Goal: Information Seeking & Learning: Get advice/opinions

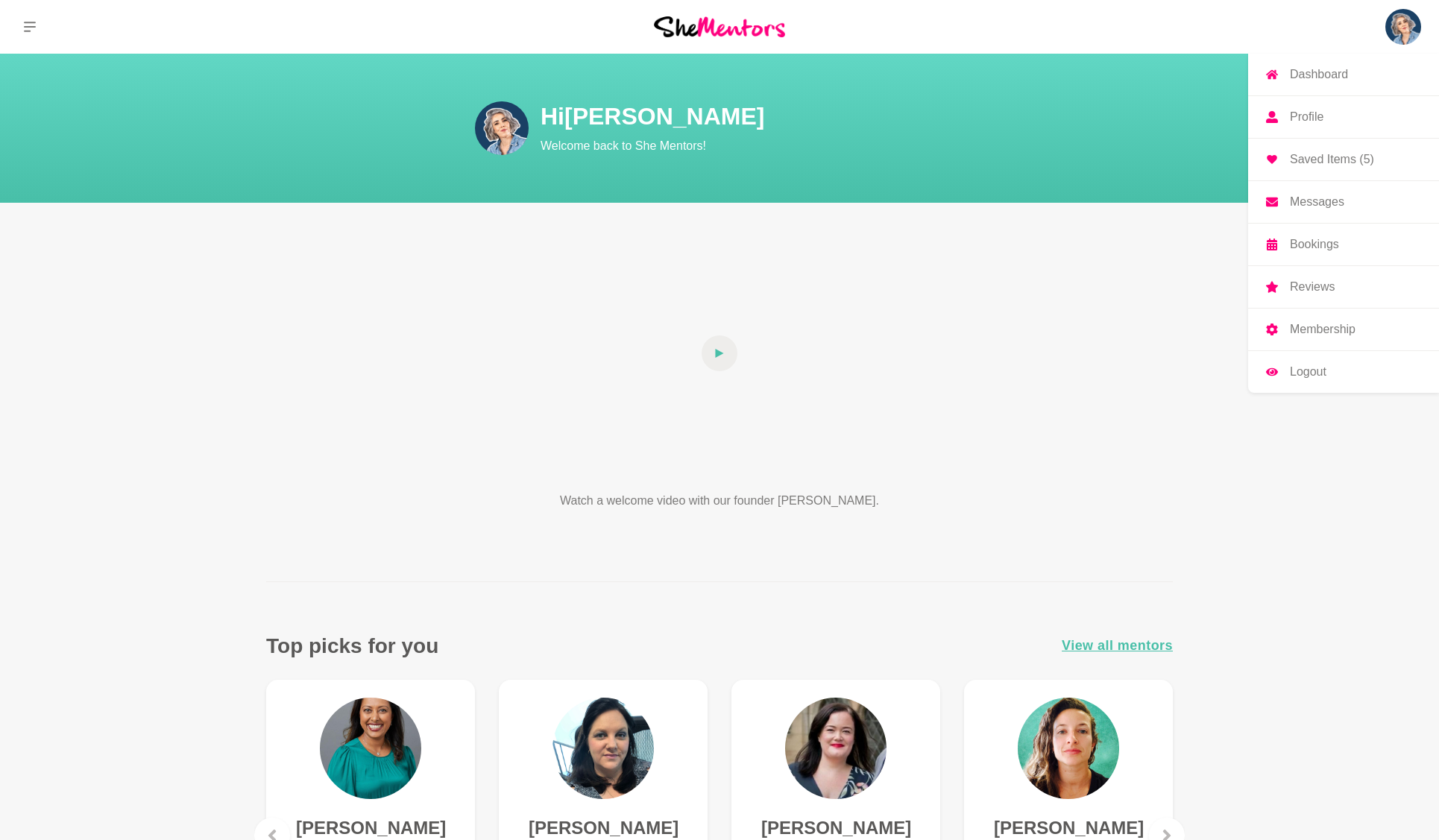
click at [1408, 29] on img at bounding box center [1403, 27] width 36 height 36
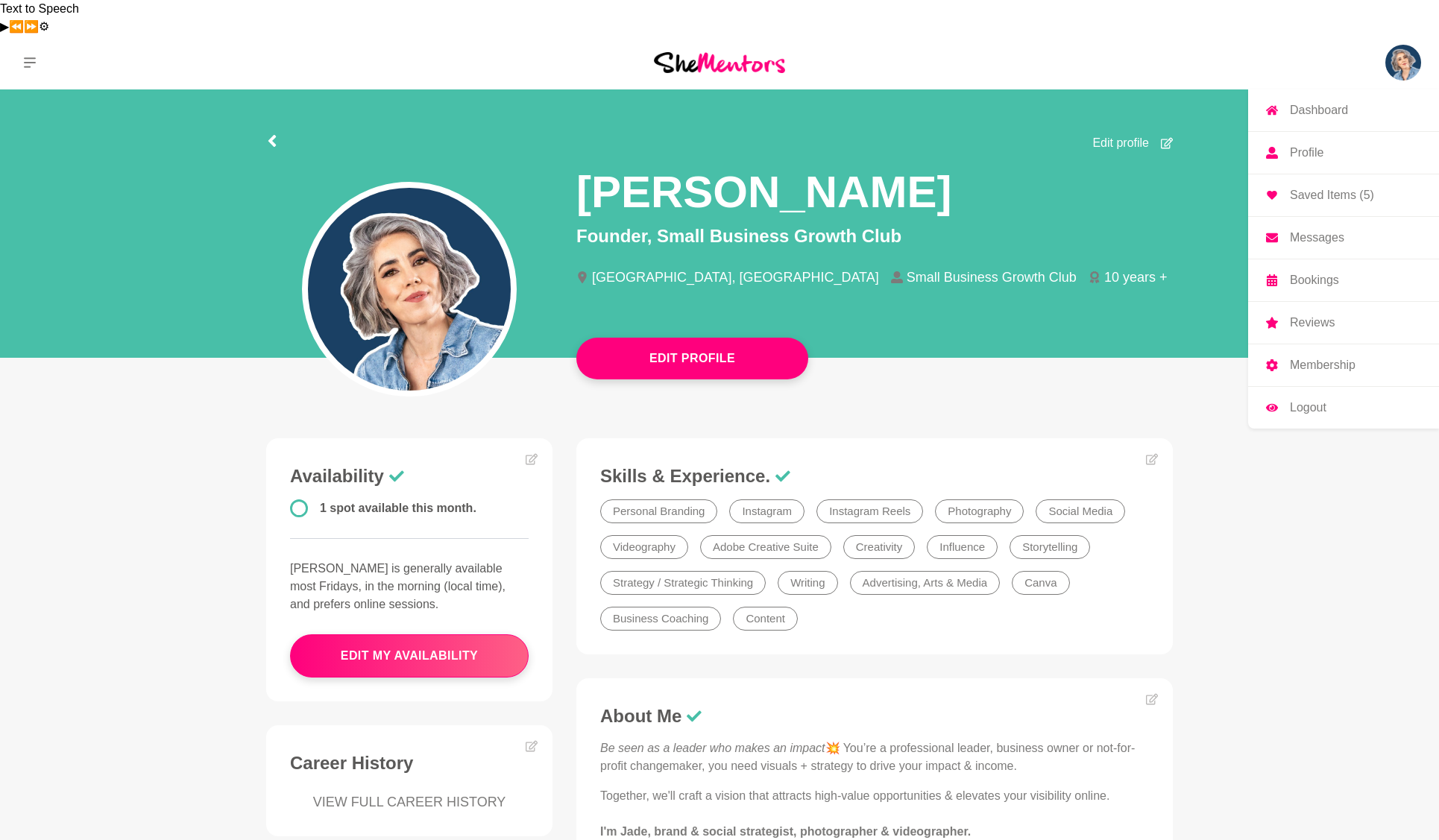
click at [1318, 359] on p "Membership" at bounding box center [1322, 365] width 66 height 12
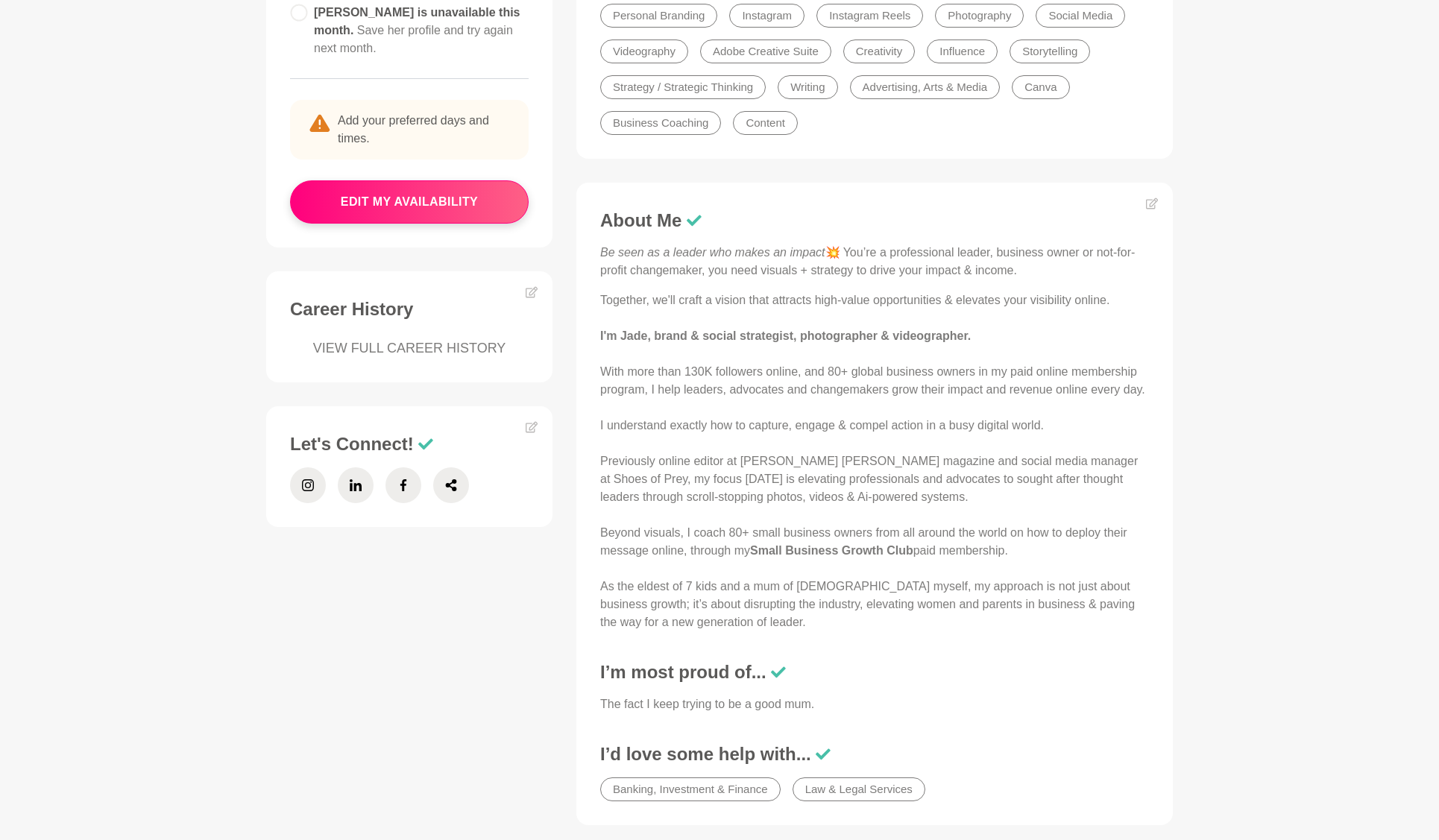
scroll to position [415, 0]
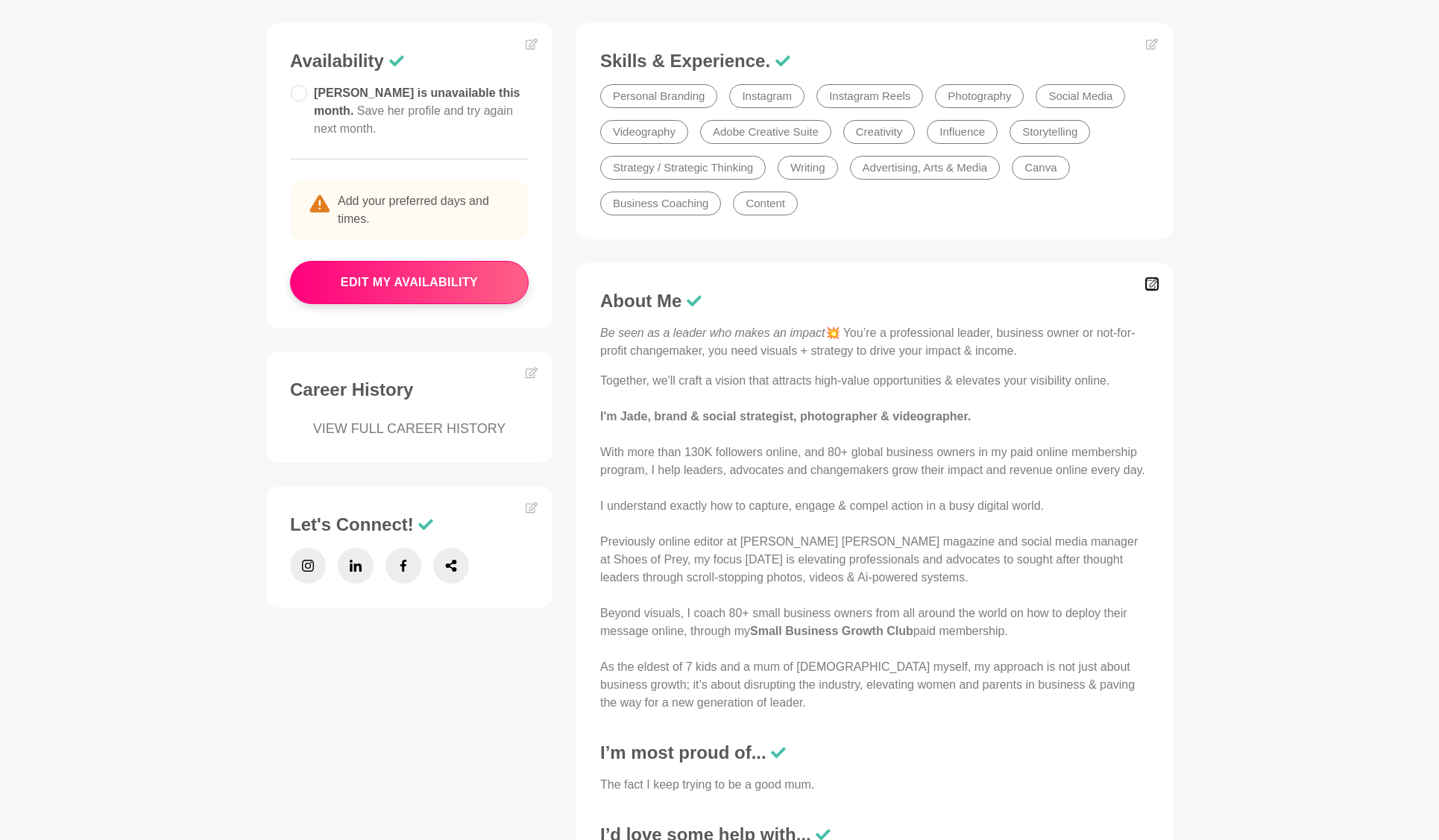
click at [1149, 278] on icon at bounding box center [1151, 284] width 12 height 12
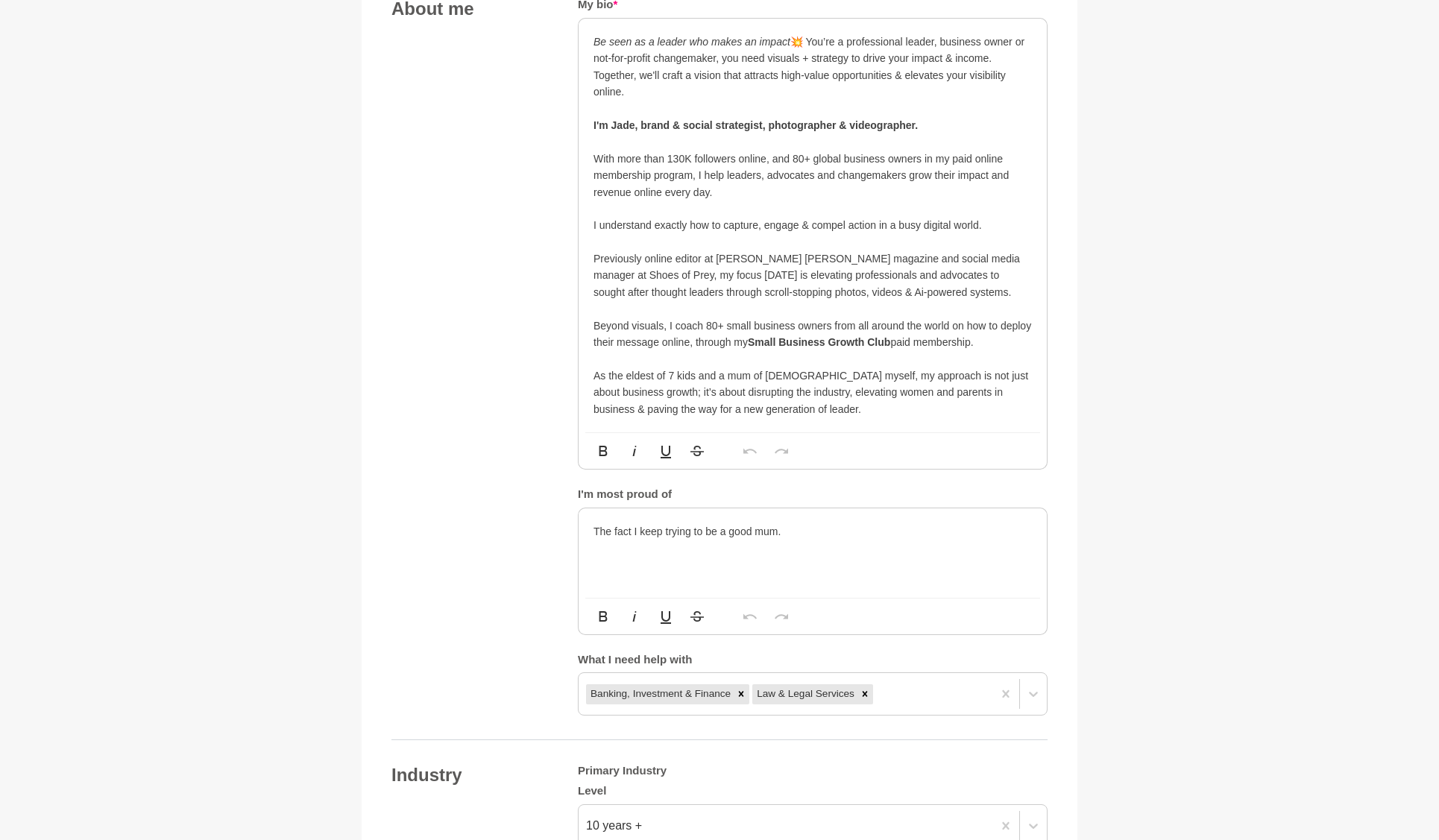
scroll to position [891, 0]
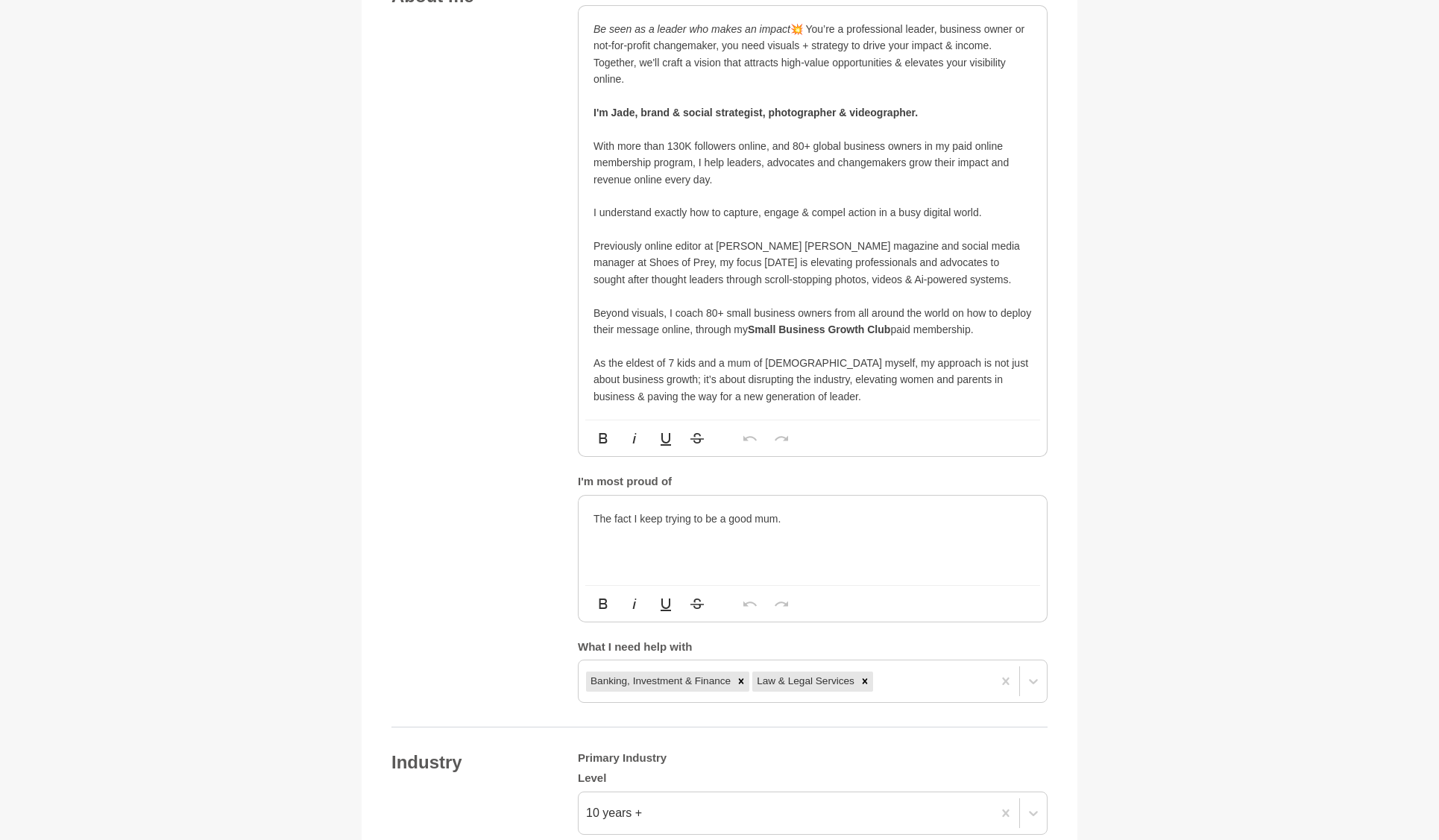
click at [668, 510] on p "The fact I keep trying to be a good mum." at bounding box center [812, 519] width 438 height 16
click at [653, 510] on p "The fact I keep trying to be a good mum." at bounding box center [812, 519] width 438 height 16
click at [914, 510] on p "The fact I never give up trying to be a good mum." at bounding box center [812, 519] width 438 height 16
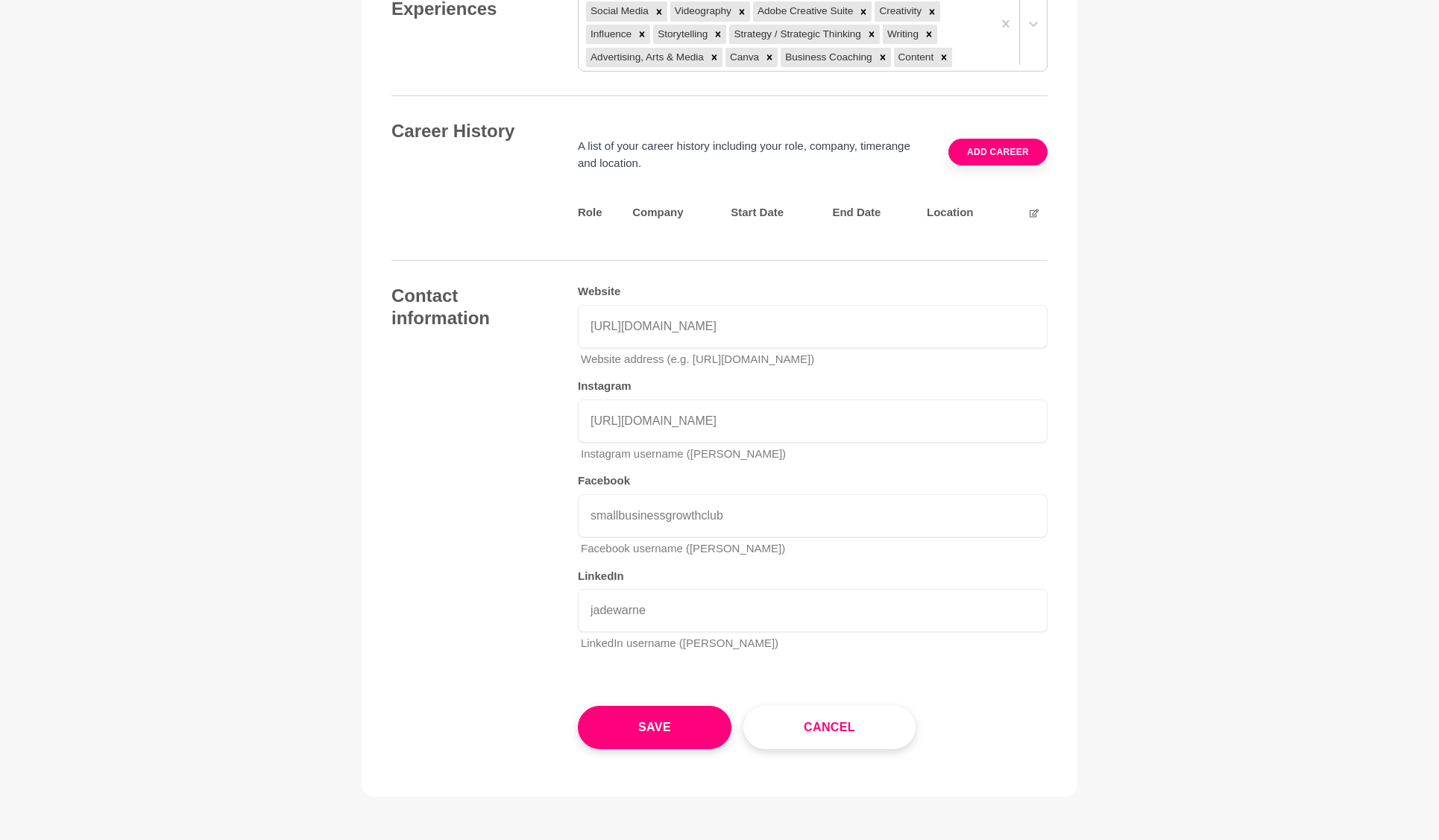
scroll to position [2230, 0]
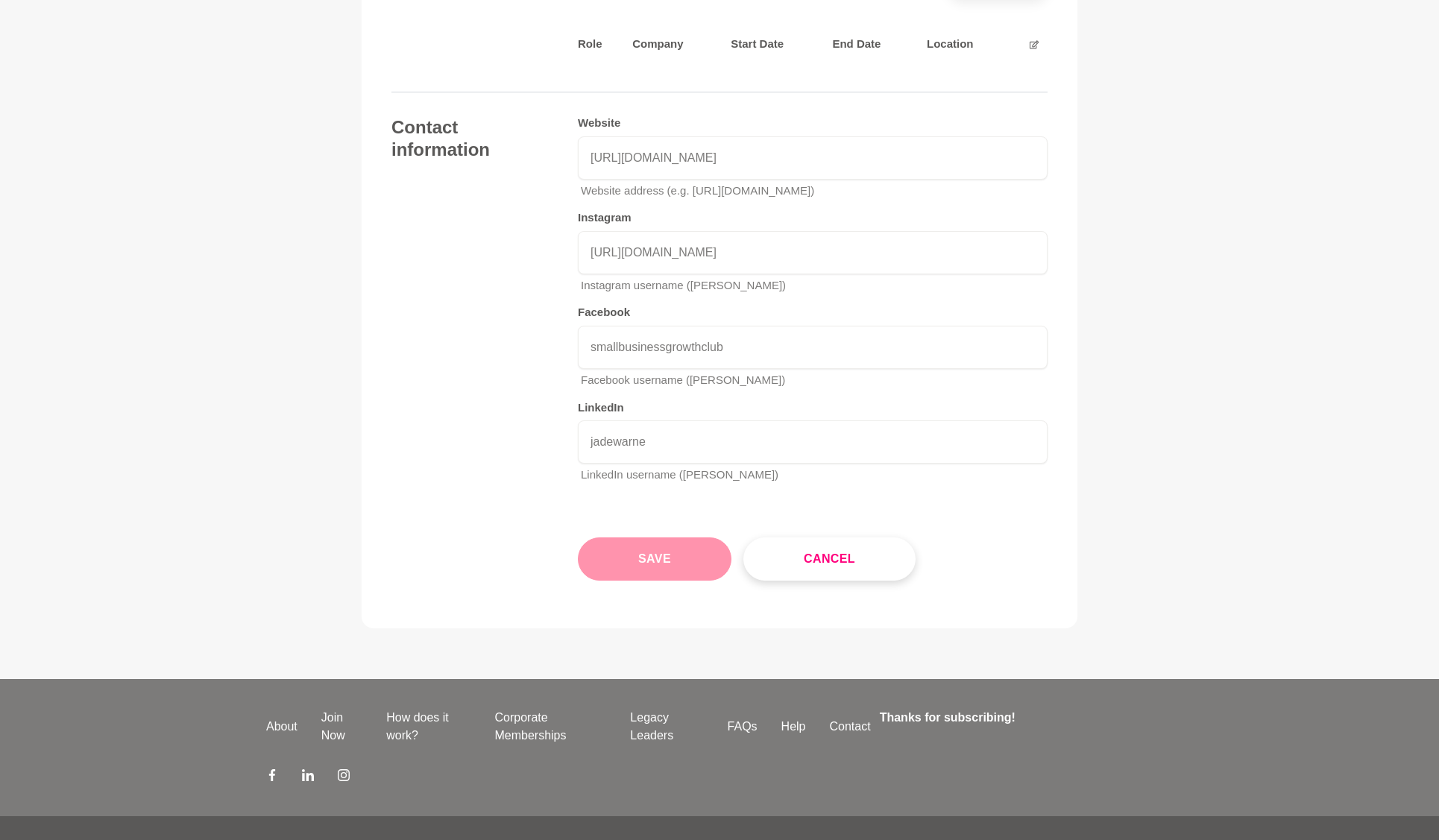
click at [653, 538] on button "Save" at bounding box center [655, 559] width 154 height 44
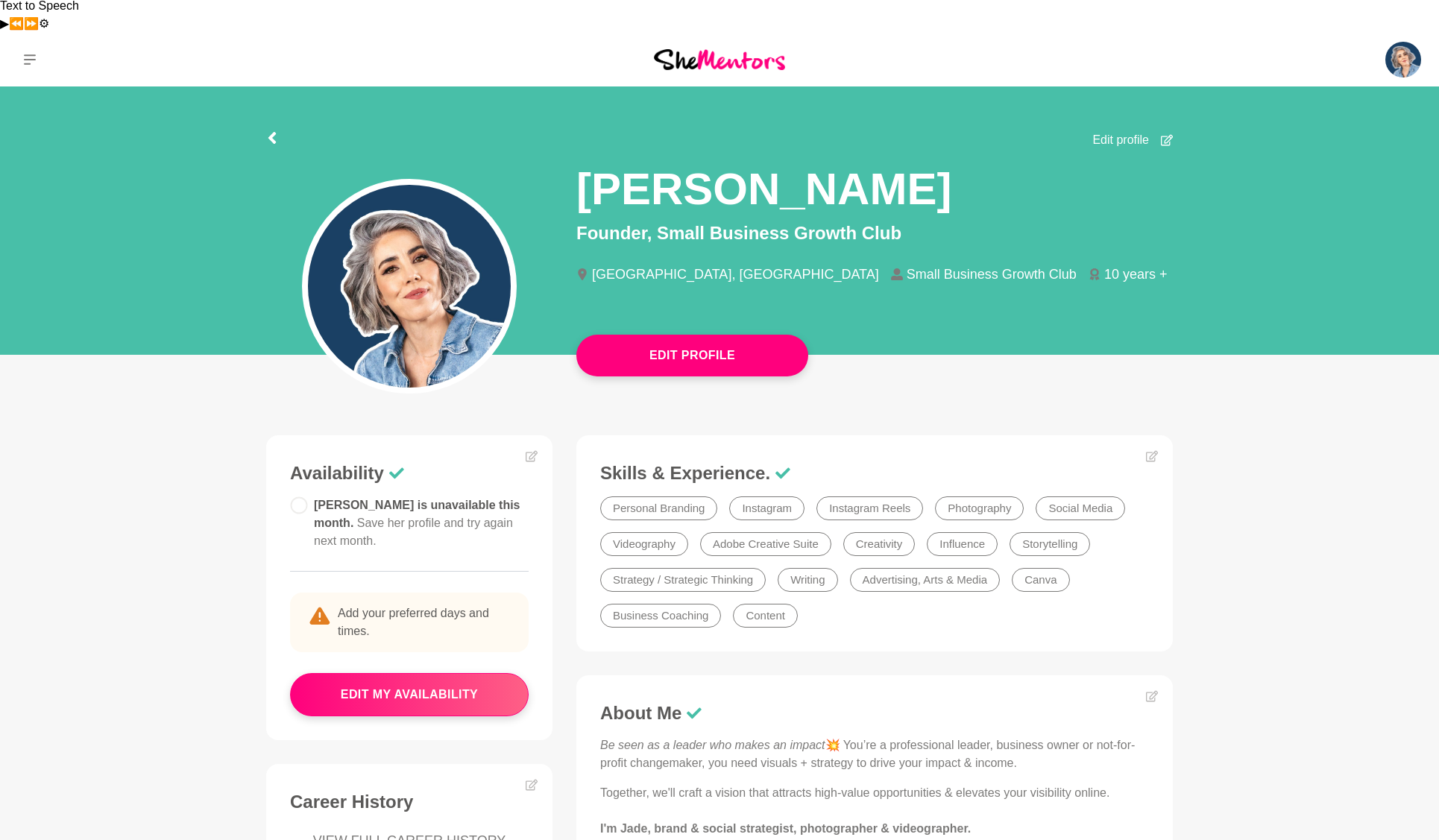
scroll to position [7, 0]
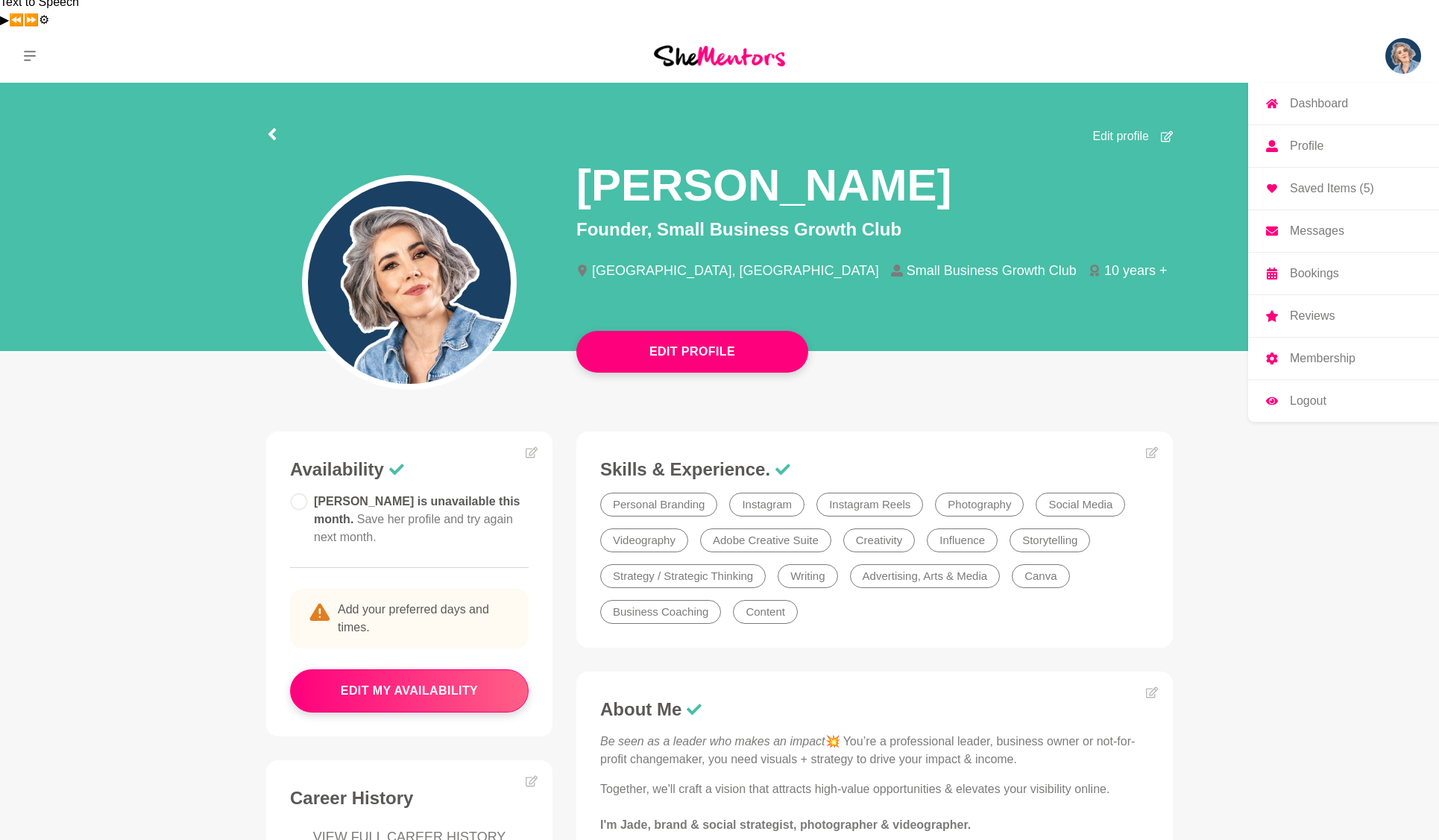
click at [1412, 38] on img at bounding box center [1403, 56] width 36 height 36
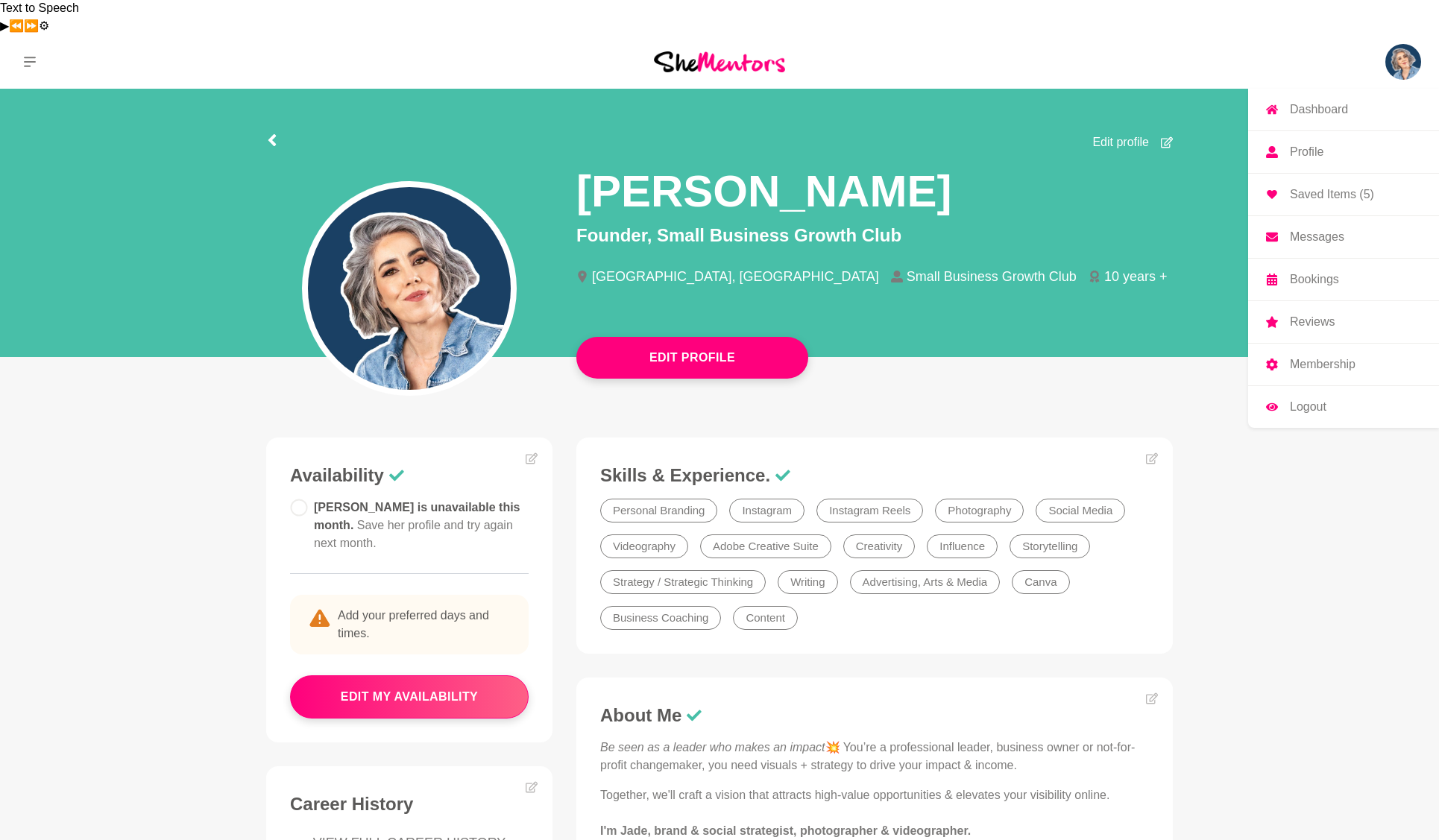
scroll to position [3, 0]
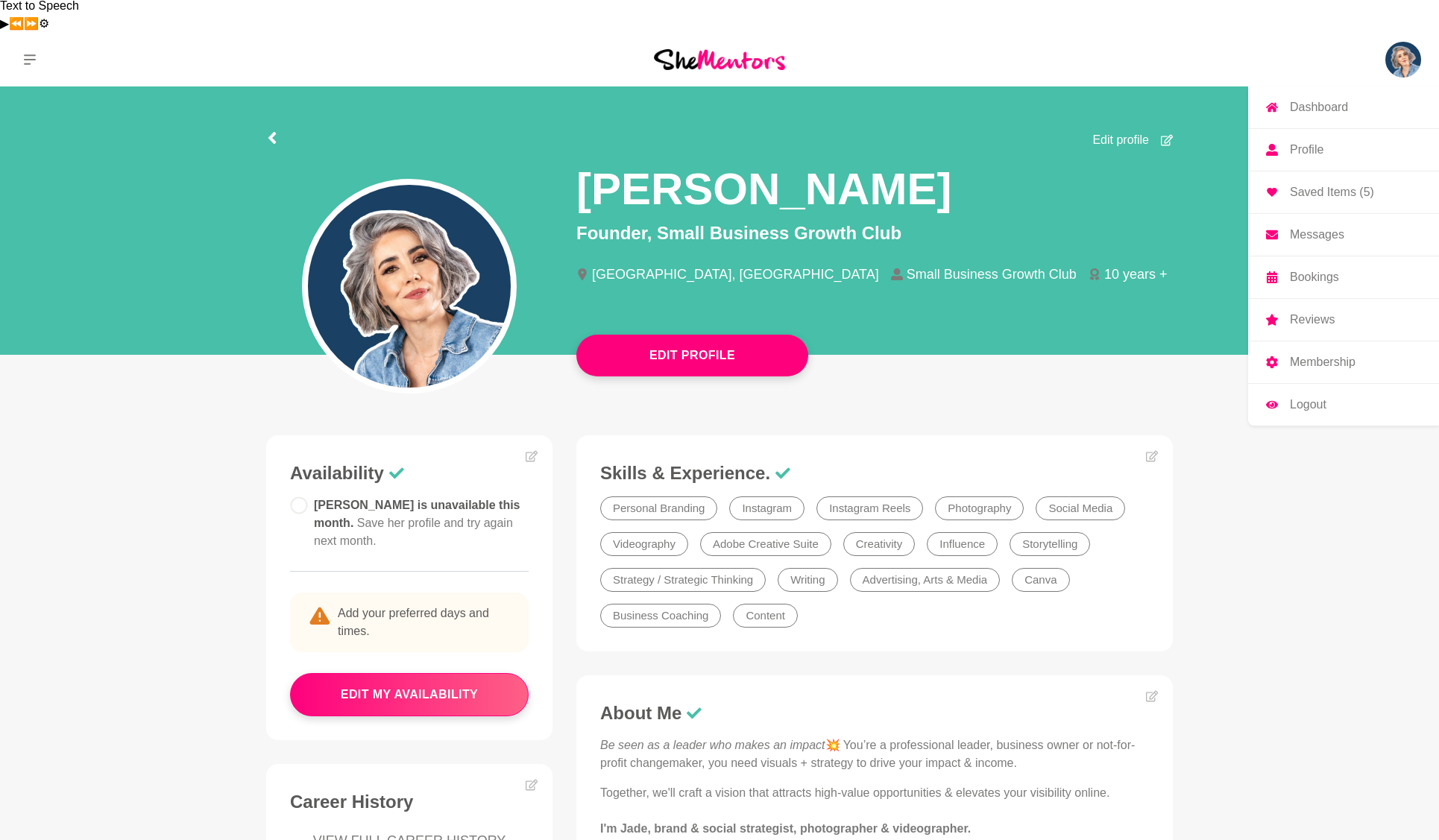
click at [1314, 101] on p "Dashboard" at bounding box center [1318, 107] width 58 height 12
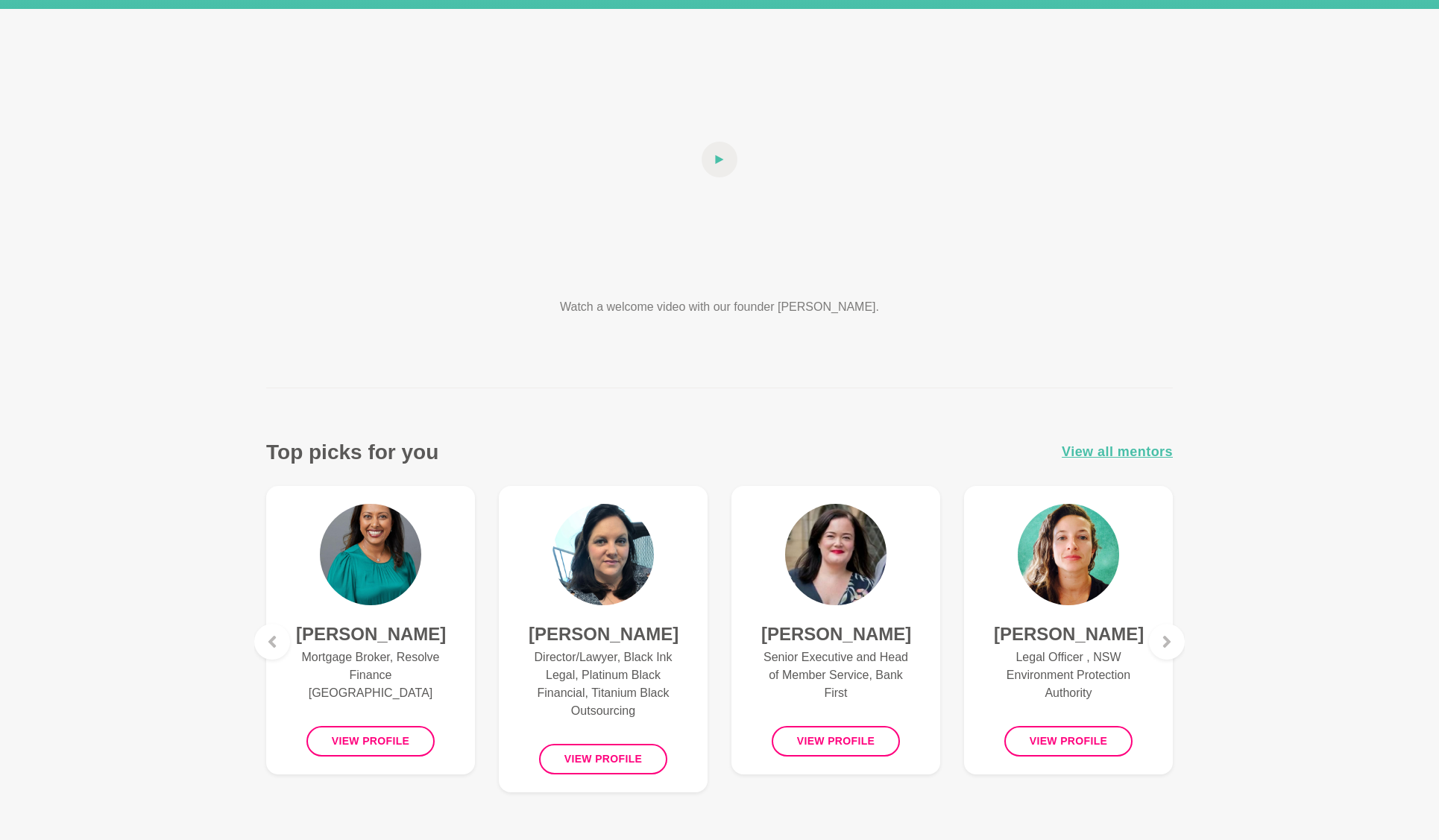
scroll to position [234, 0]
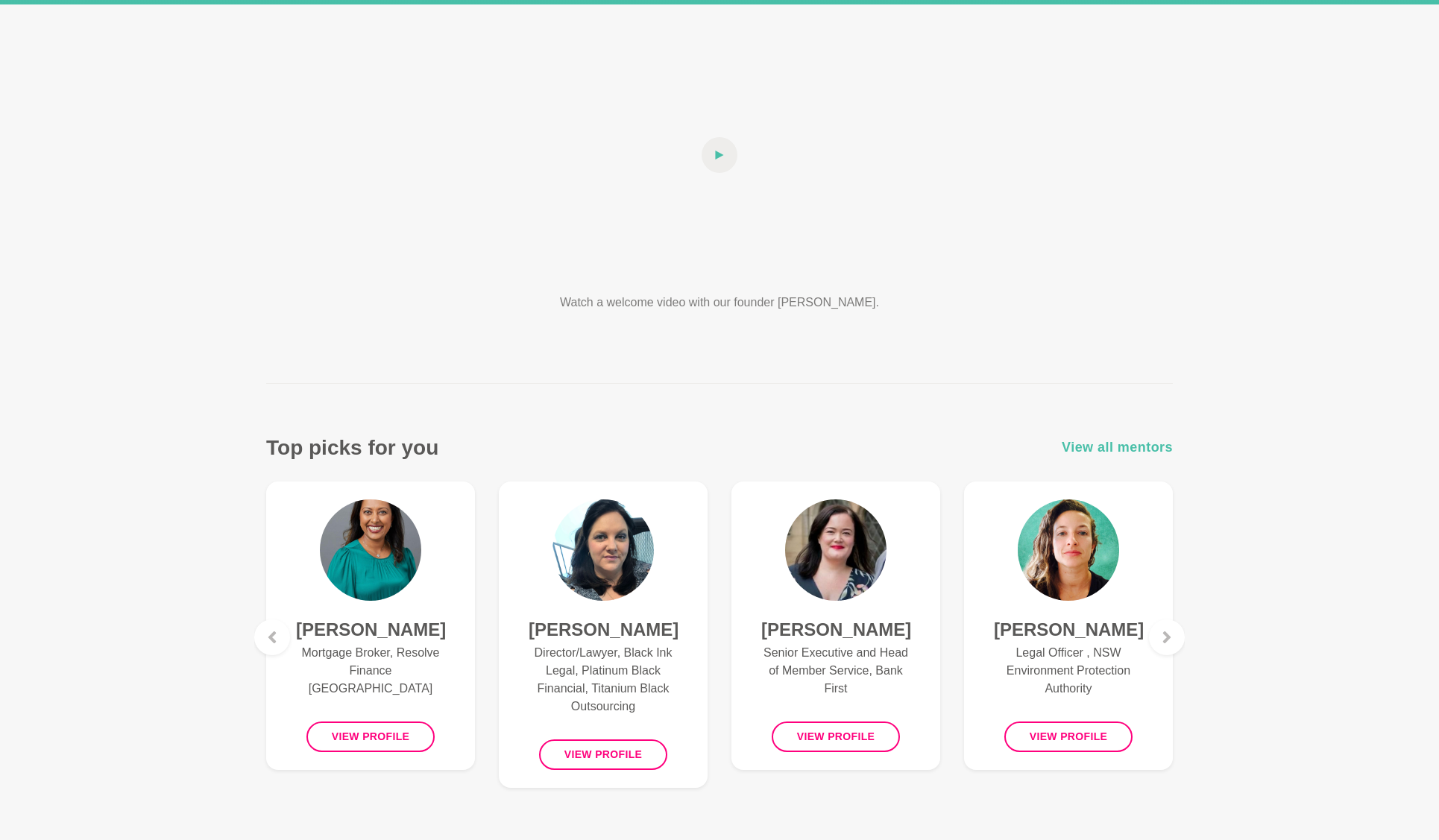
click at [1122, 436] on span "View all mentors" at bounding box center [1117, 447] width 111 height 21
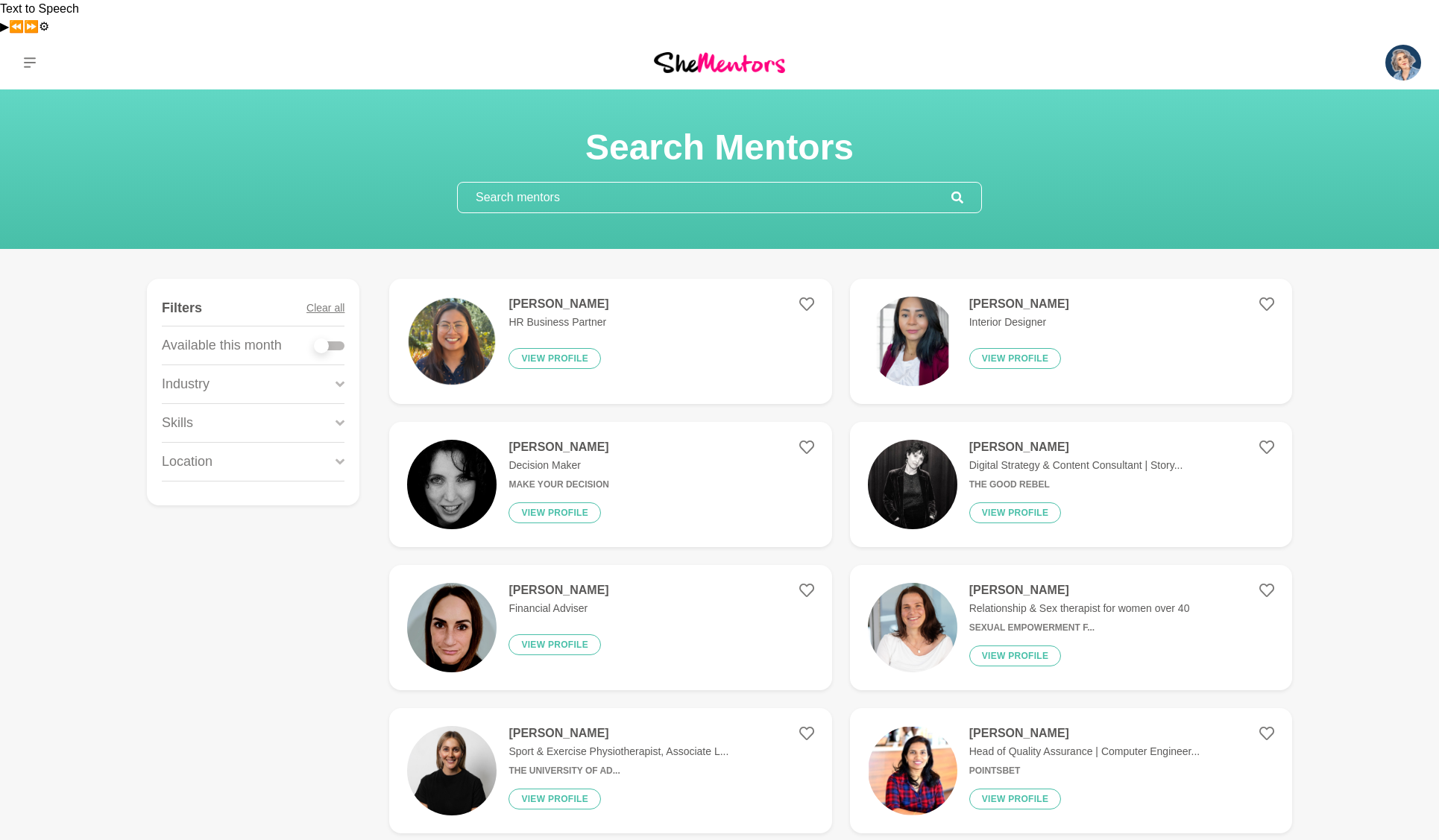
click at [557, 182] on input "text" at bounding box center [705, 197] width 493 height 30
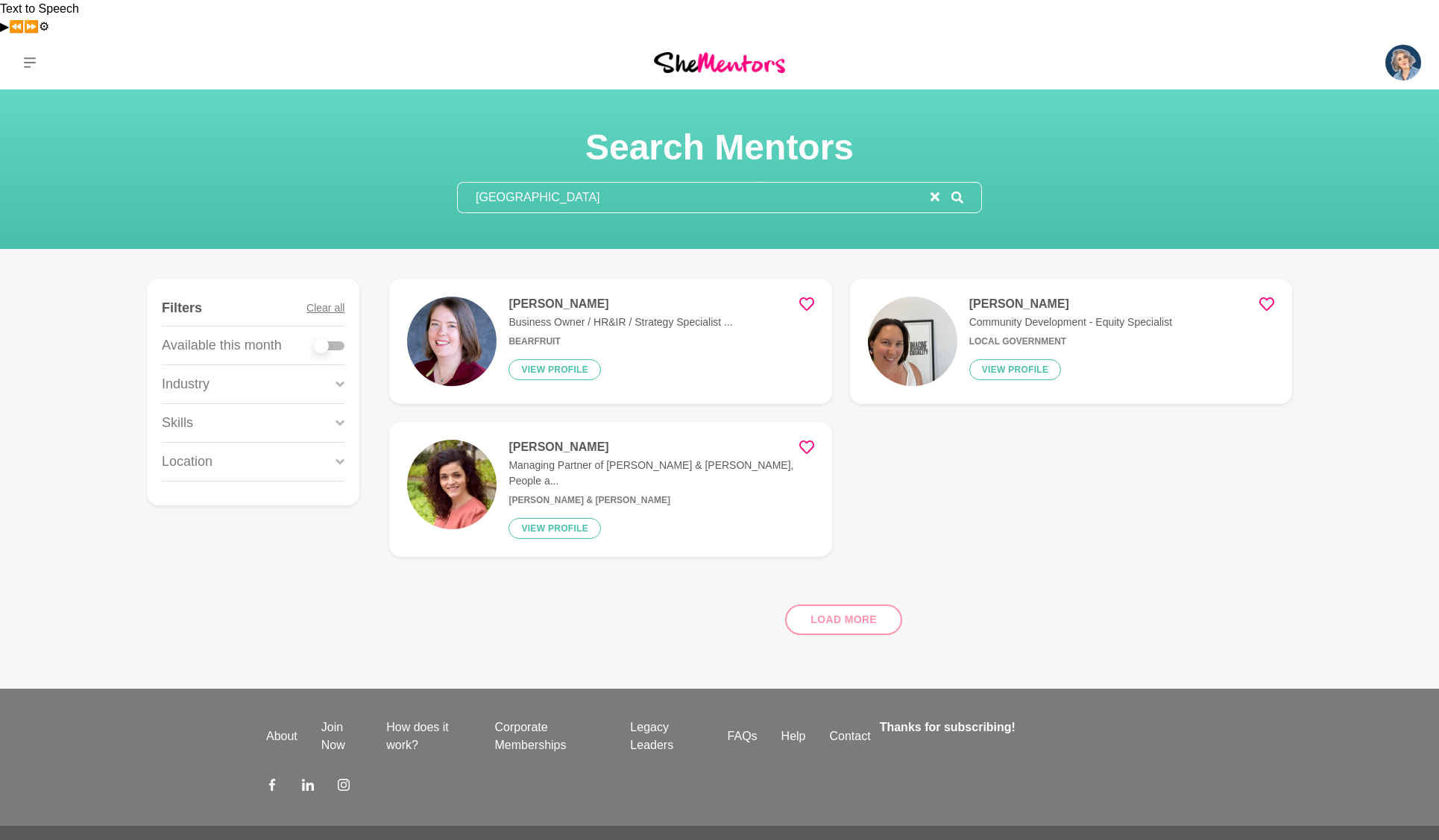
type input "canberra"
click at [803, 441] on icon at bounding box center [807, 447] width 15 height 13
click at [806, 297] on icon at bounding box center [807, 304] width 15 height 15
click at [1266, 297] on icon at bounding box center [1266, 304] width 15 height 15
